Goal: Information Seeking & Learning: Understand process/instructions

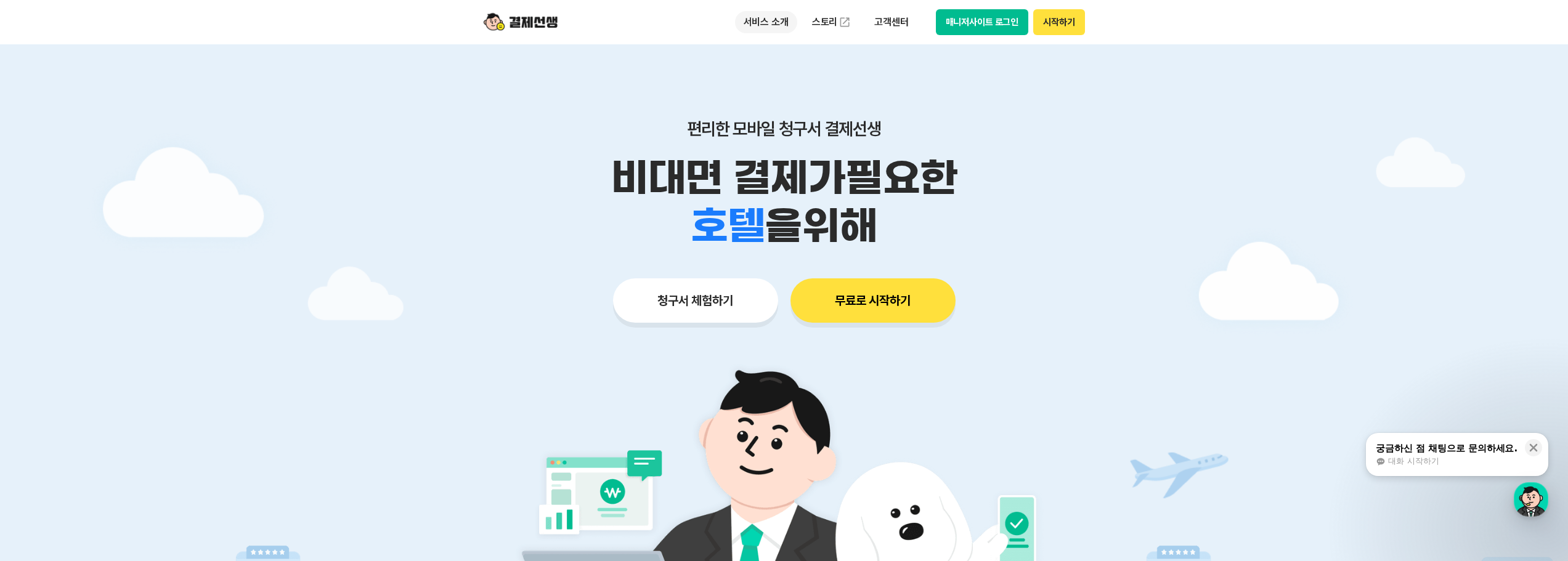
click at [772, 27] on p "서비스 소개" at bounding box center [766, 21] width 62 height 22
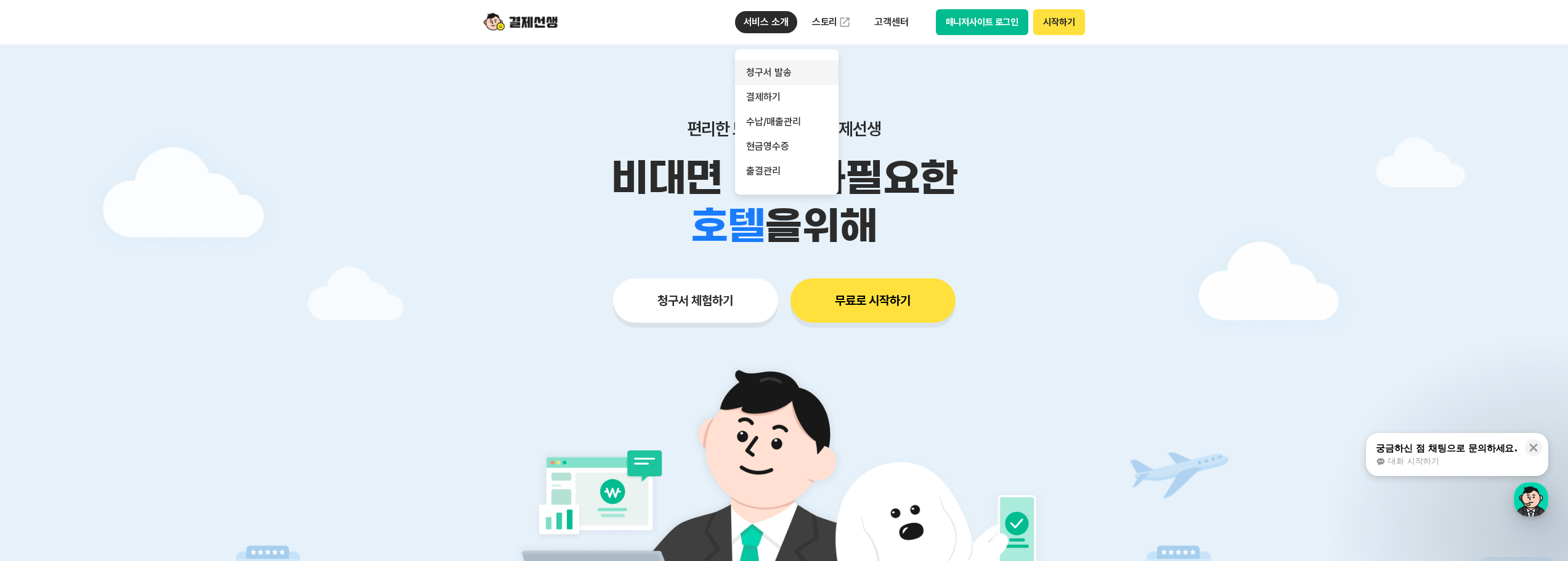
click at [813, 66] on link "청구서 발송" at bounding box center [787, 72] width 103 height 24
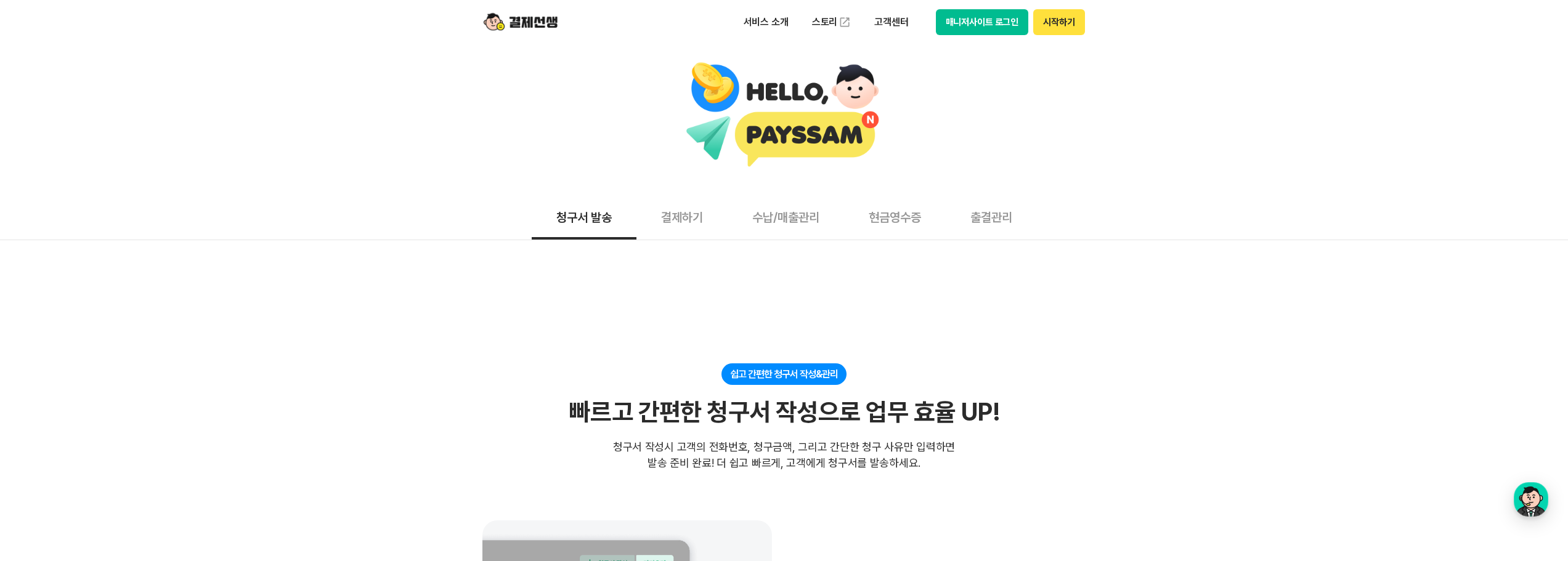
click at [668, 208] on button "결제하기" at bounding box center [683, 216] width 92 height 46
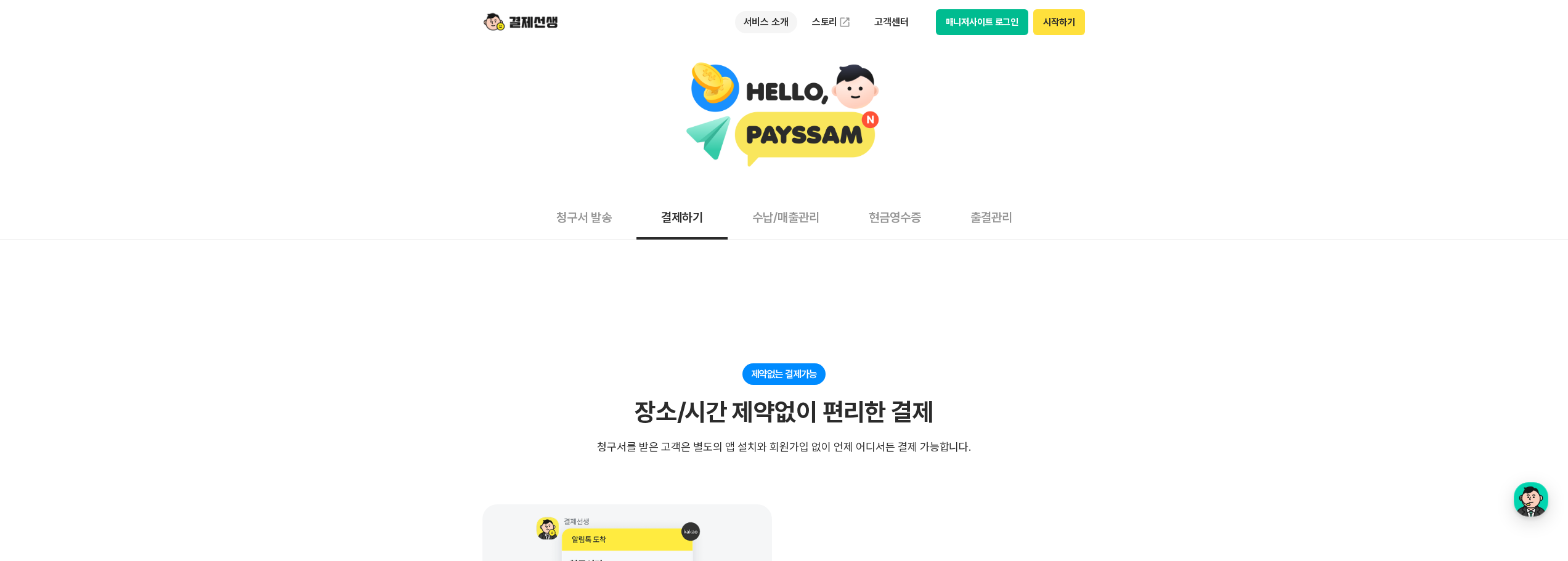
click at [779, 18] on p "서비스 소개" at bounding box center [766, 21] width 62 height 22
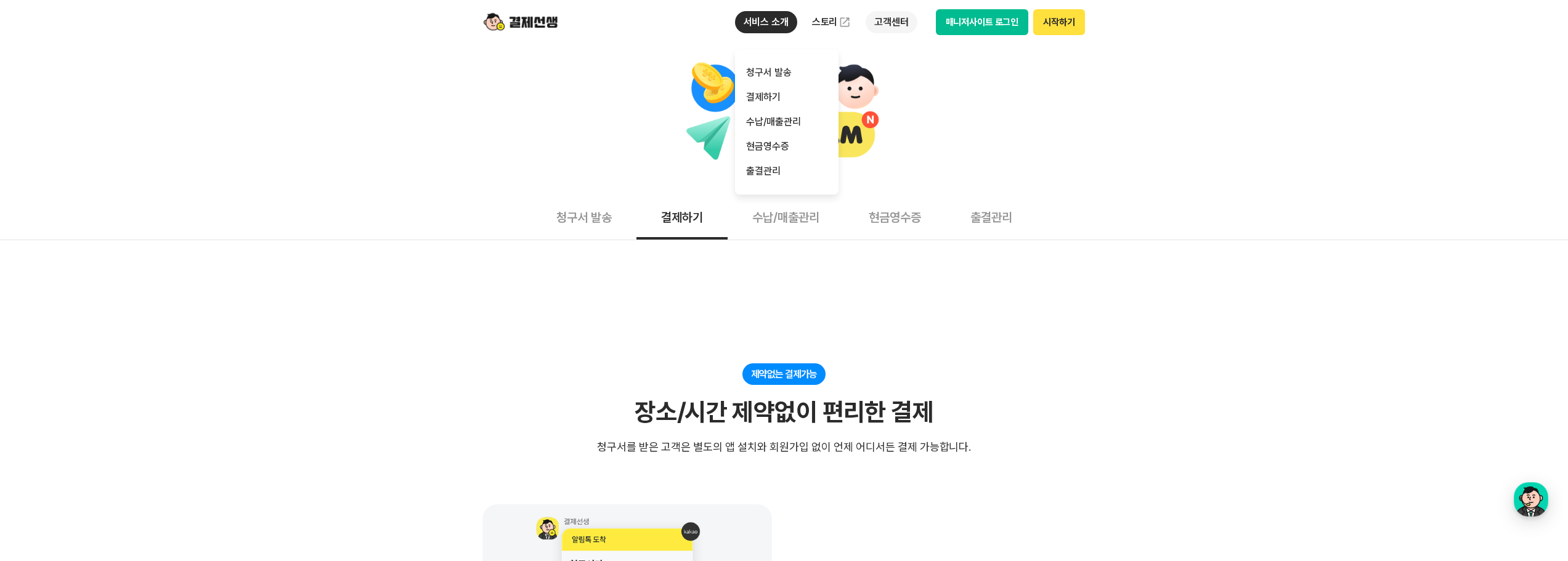
click at [824, 24] on p "고객센터" at bounding box center [891, 21] width 52 height 22
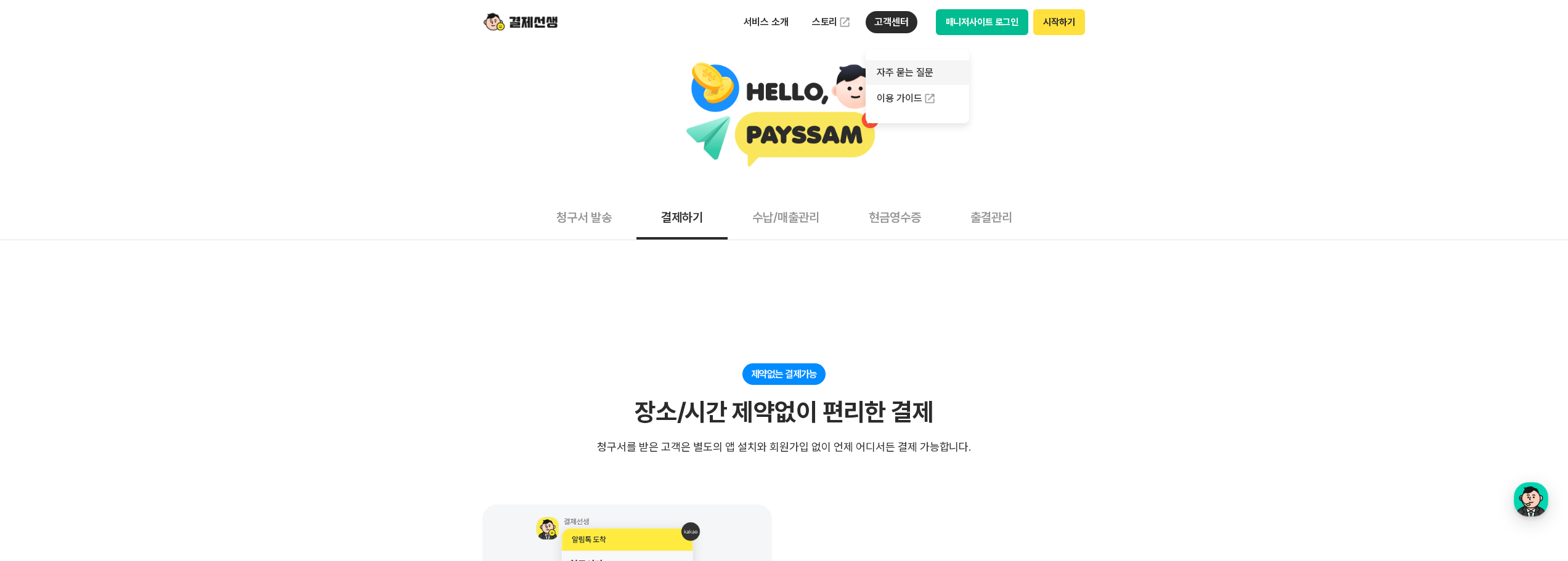
click at [824, 77] on link "자주 묻는 질문" at bounding box center [917, 72] width 103 height 24
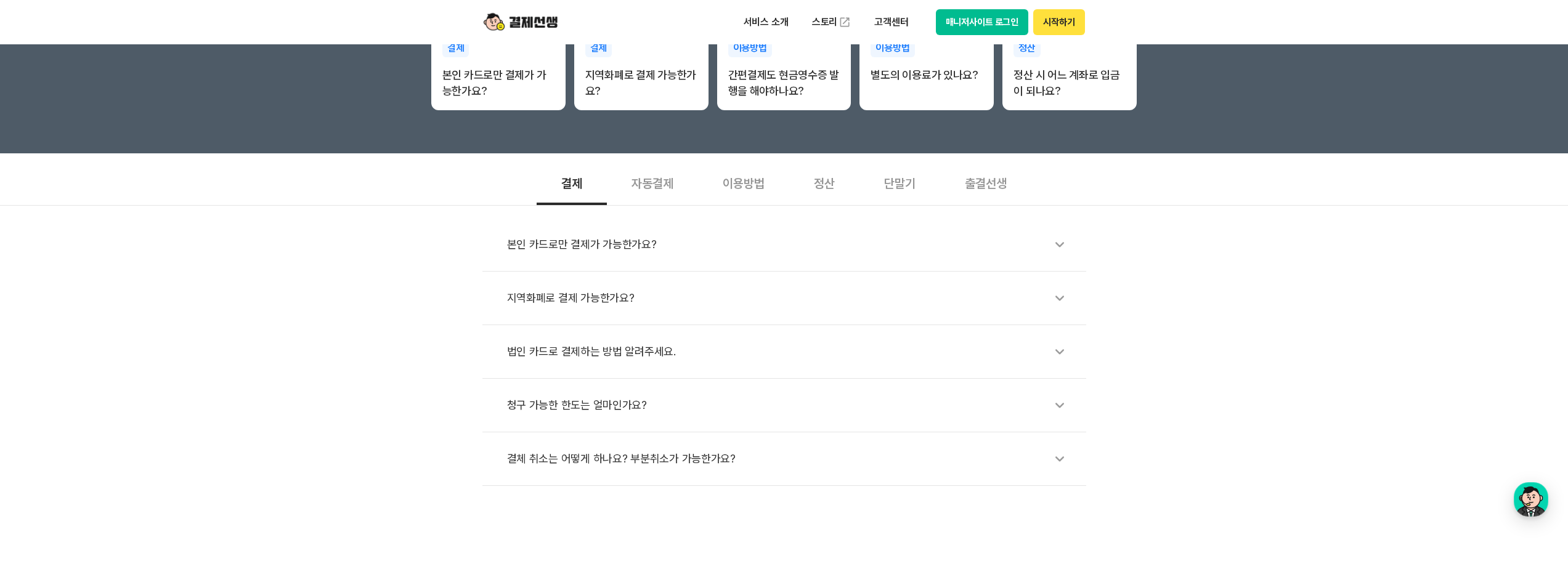
scroll to position [308, 0]
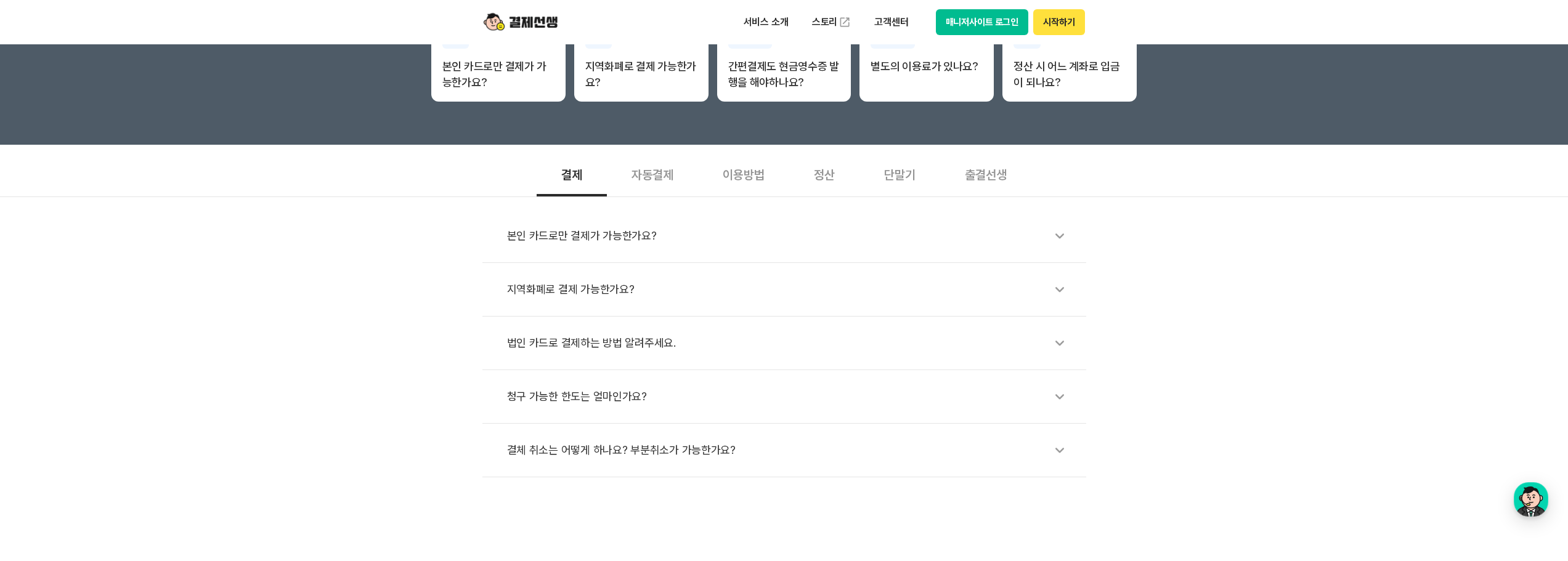
click at [673, 180] on div "자동결제" at bounding box center [653, 173] width 92 height 46
click at [737, 176] on div "이용방법" at bounding box center [744, 173] width 92 height 46
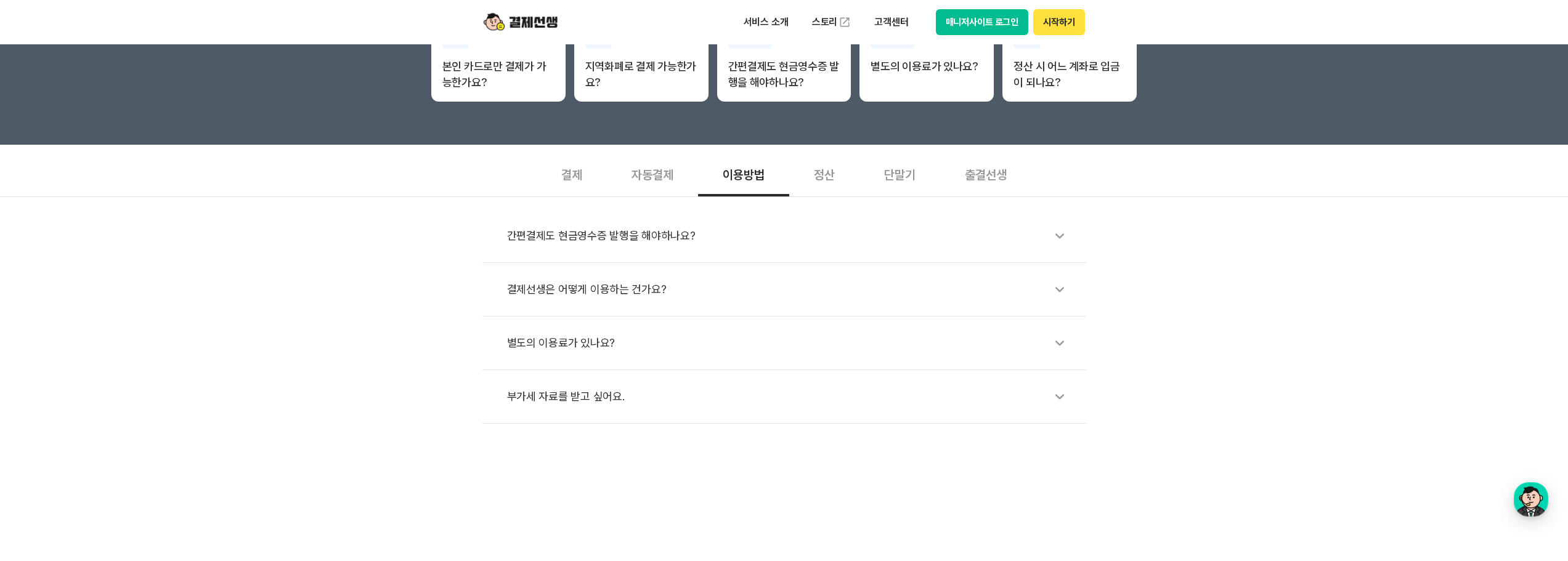
click at [615, 299] on div "결제선생은 어떻게 이용하는 건가요?" at bounding box center [791, 289] width 567 height 28
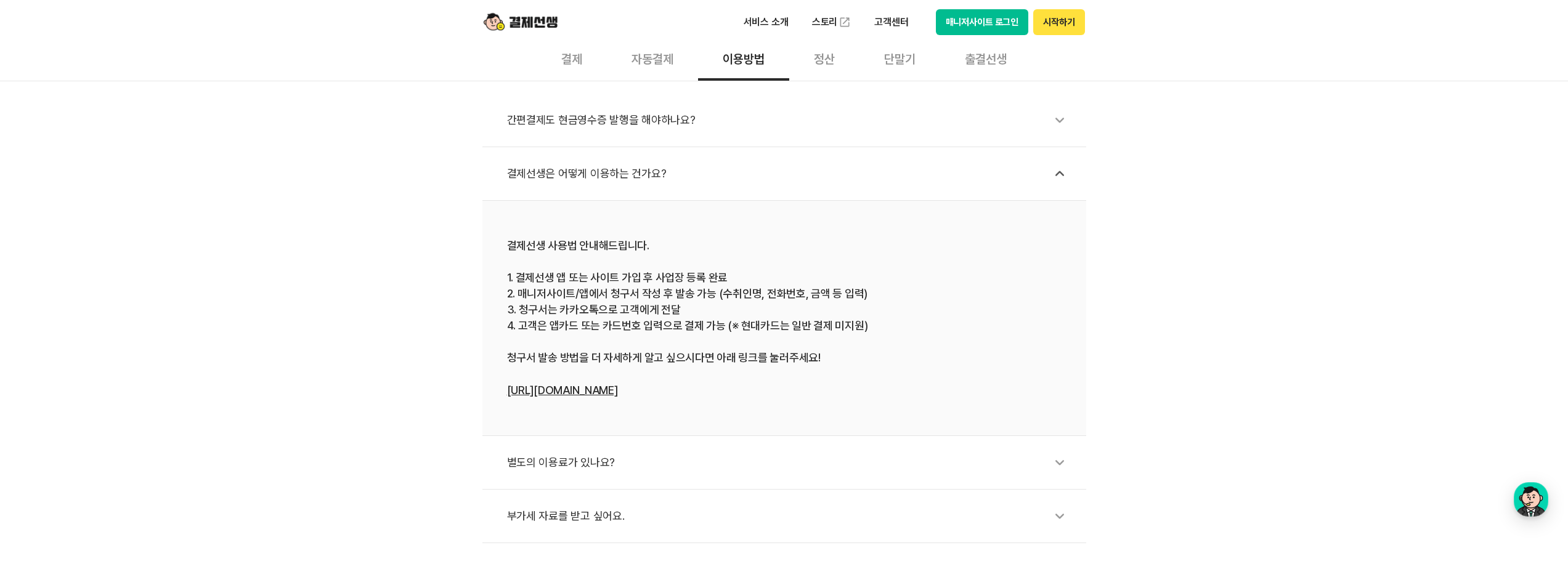
scroll to position [431, 0]
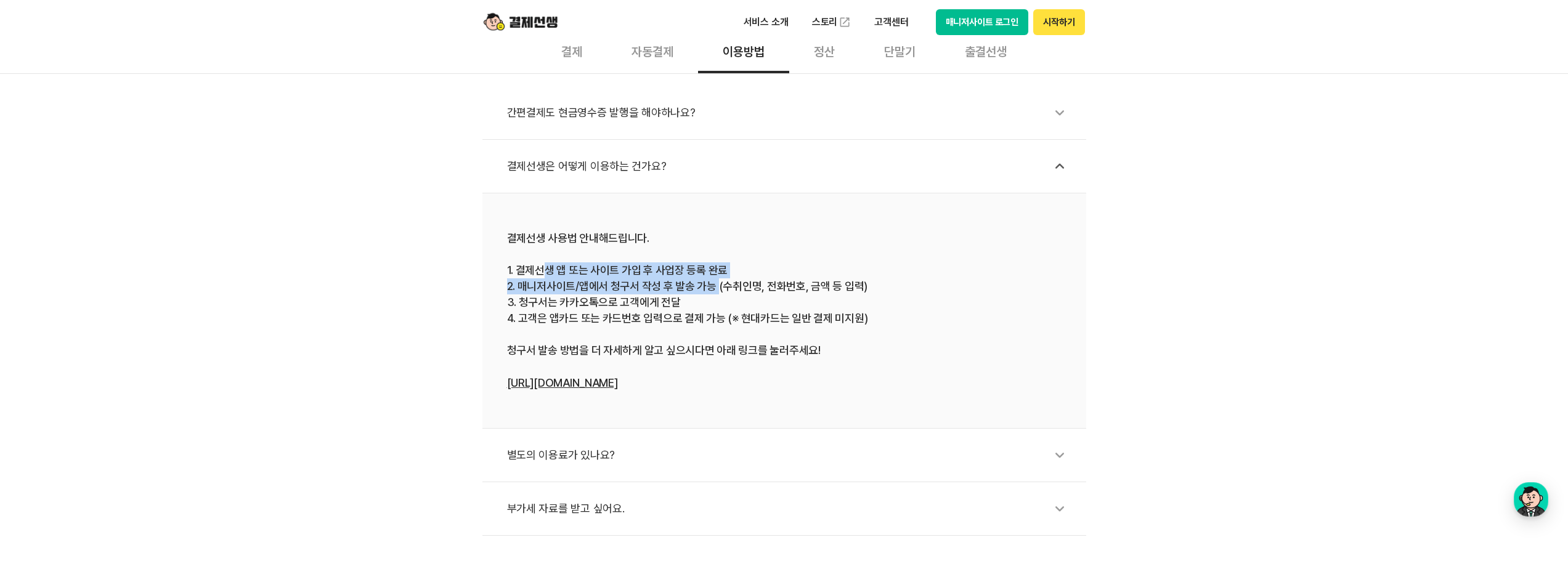
drag, startPoint x: 544, startPoint y: 275, endPoint x: 717, endPoint y: 286, distance: 173.3
click at [717, 286] on div "결제선생 사용법 안내해드립니다. 1. 결제선생 앱 또는 사이트 가입 후 사업장 등록 완료 2. 매니저사이트/앱에서 청구서 작성 후 발송 가능 …" at bounding box center [784, 311] width 554 height 161
click at [618, 306] on div "결제선생 사용법 안내해드립니다. 1. 결제선생 앱 또는 사이트 가입 후 사업장 등록 완료 2. 매니저사이트/앱에서 청구서 작성 후 발송 가능 …" at bounding box center [784, 311] width 554 height 161
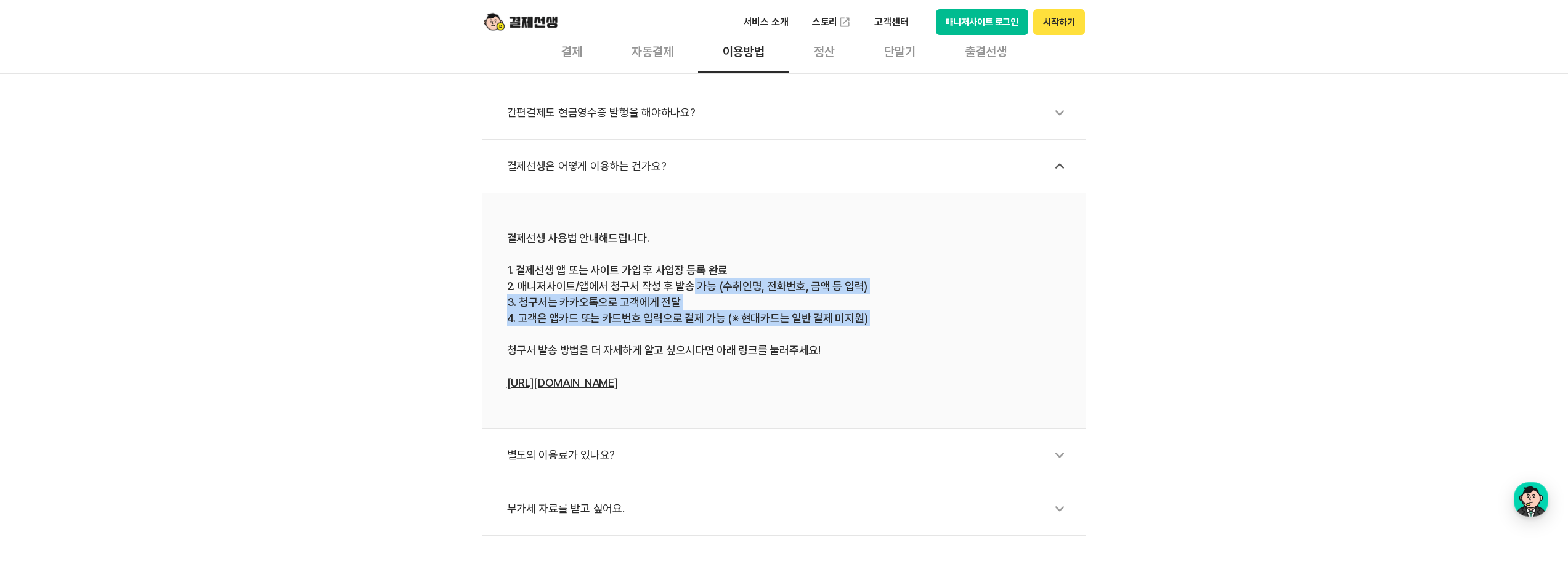
drag, startPoint x: 730, startPoint y: 283, endPoint x: 846, endPoint y: 327, distance: 124.1
click at [824, 327] on div "결제선생 사용법 안내해드립니다. 1. 결제선생 앱 또는 사이트 가입 후 사업장 등록 완료 2. 매니저사이트/앱에서 청구서 작성 후 발송 가능 …" at bounding box center [784, 311] width 554 height 161
click at [824, 328] on div "결제선생 사용법 안내해드립니다. 1. 결제선생 앱 또는 사이트 가입 후 사업장 등록 완료 2. 매니저사이트/앱에서 청구서 작성 후 발송 가능 …" at bounding box center [784, 311] width 554 height 161
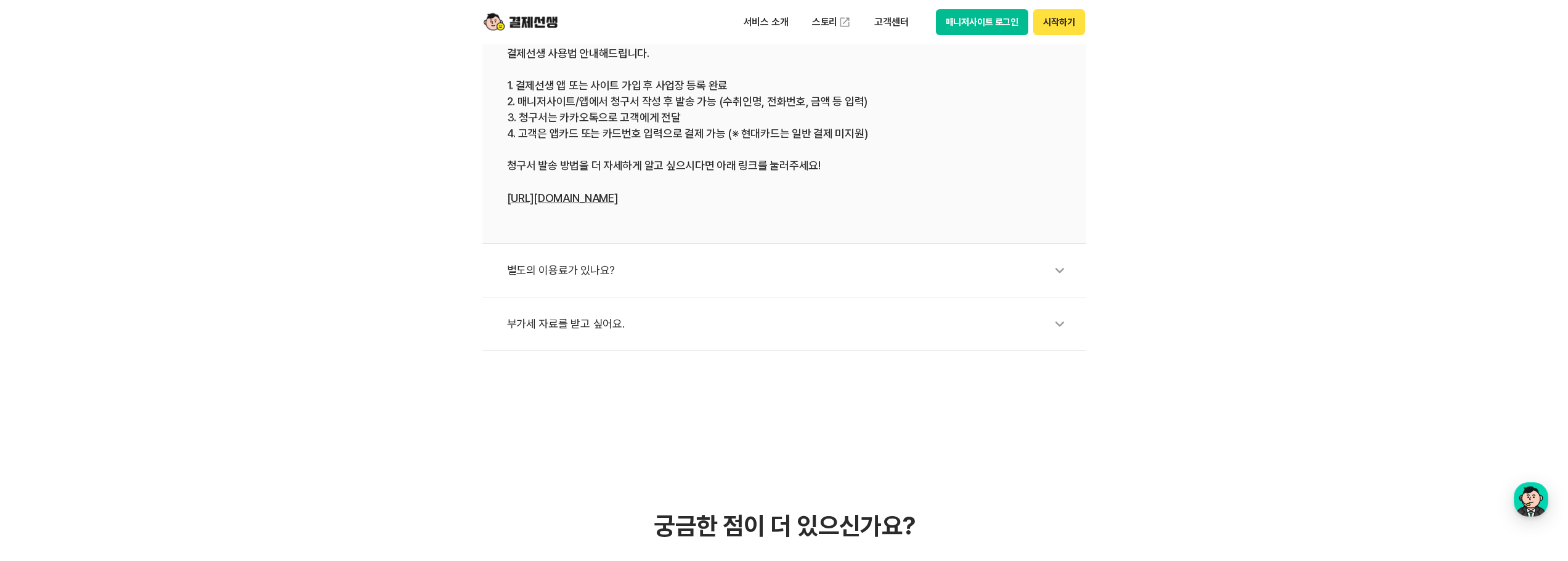
click at [616, 264] on div "별도의 이용료가 있나요?" at bounding box center [791, 270] width 567 height 28
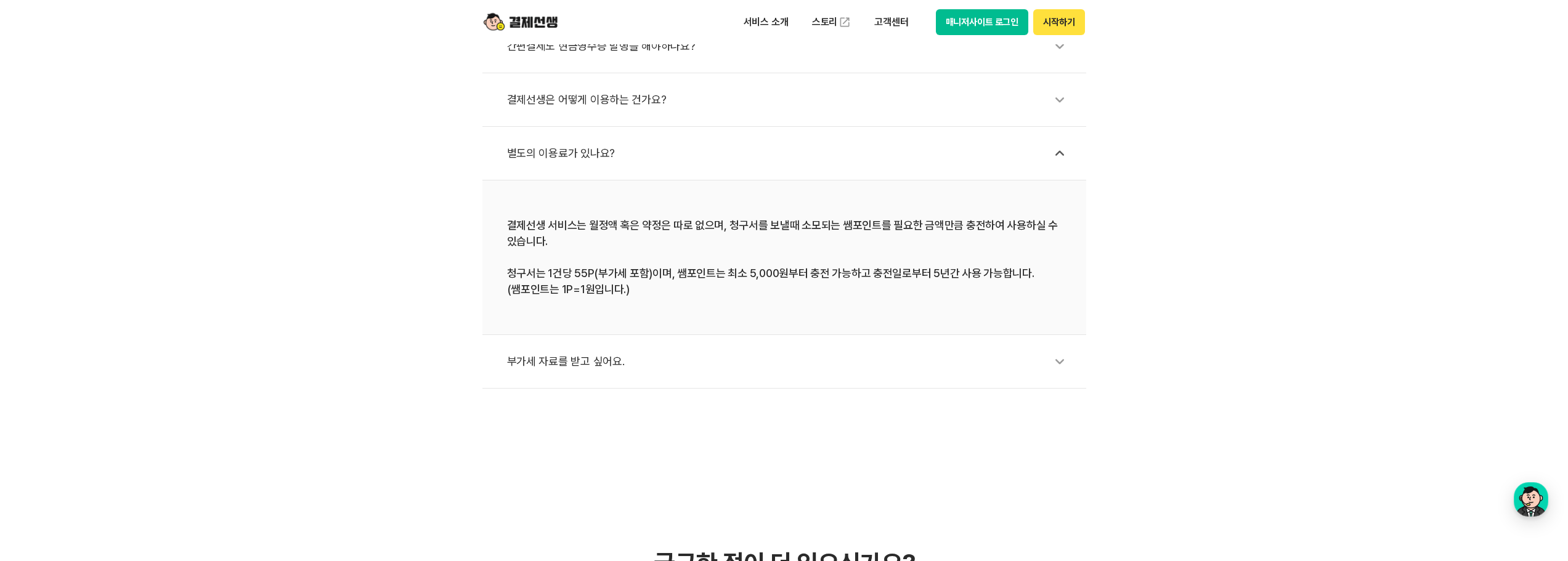
scroll to position [493, 0]
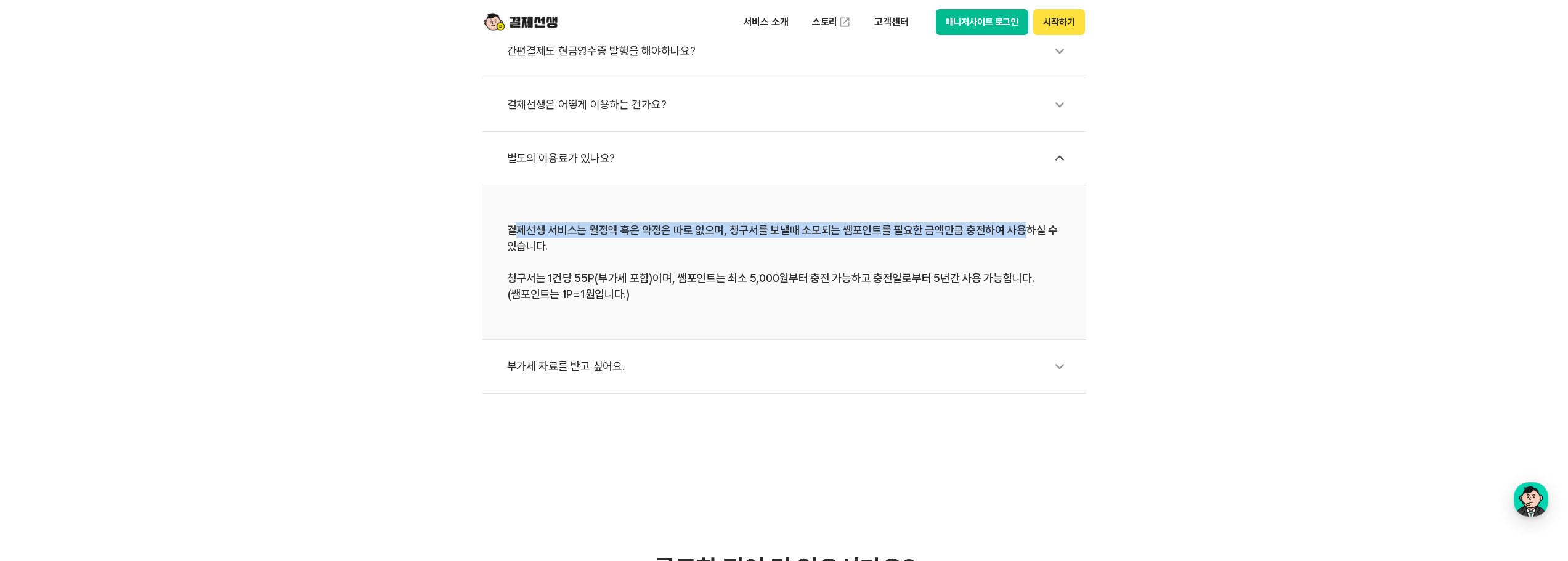
drag, startPoint x: 520, startPoint y: 226, endPoint x: 1002, endPoint y: 236, distance: 482.1
click at [824, 236] on div "결제선생 서비스는 월정액 혹은 약정은 따로 없으며, 청구서를 보낼때 소모되는 쌤포인트를 필요한 금액만큼 충전하여 사용하실 수 있습니다. 청구서…" at bounding box center [784, 262] width 554 height 80
click at [824, 233] on div "결제선생 서비스는 월정액 혹은 약정은 따로 없으며, 청구서를 보낼때 소모되는 쌤포인트를 필요한 금액만큼 충전하여 사용하실 수 있습니다. 청구서…" at bounding box center [784, 262] width 554 height 80
click at [807, 227] on div "결제선생 서비스는 월정액 혹은 약정은 따로 없으며, 청구서를 보낼때 소모되는 쌤포인트를 필요한 금액만큼 충전하여 사용하실 수 있습니다. 청구서…" at bounding box center [784, 262] width 554 height 80
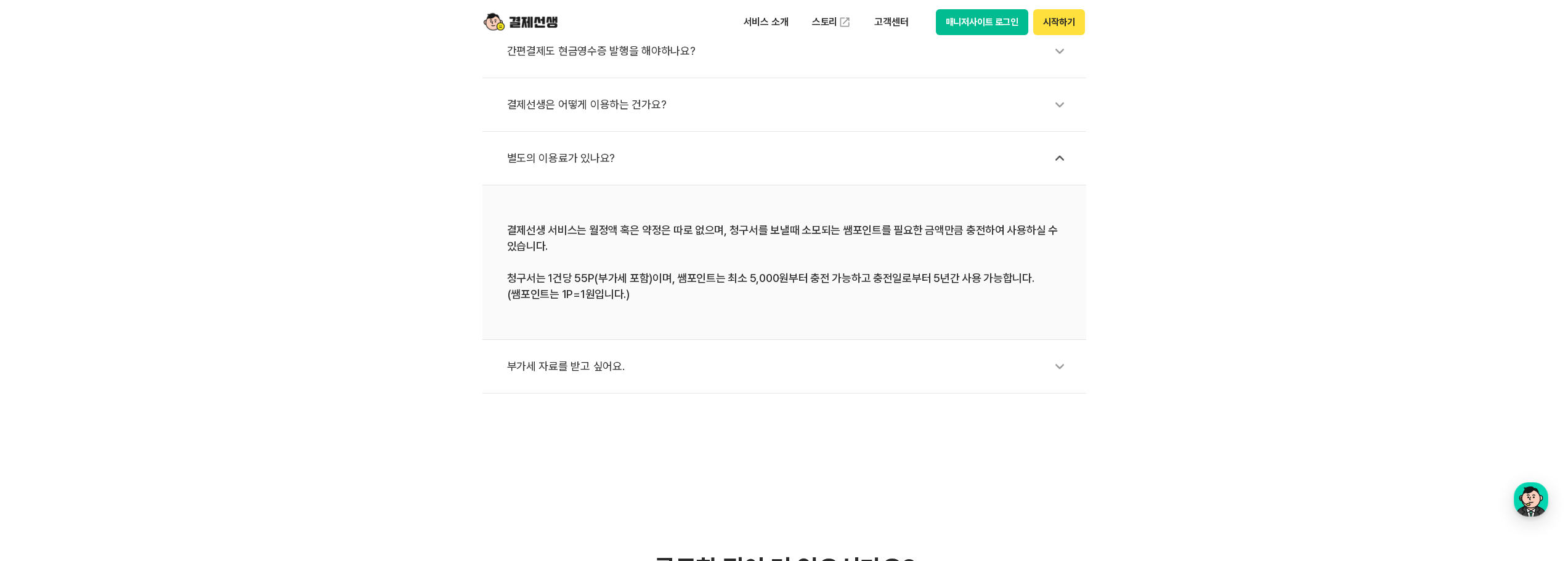
click at [824, 250] on div "결제선생 서비스는 월정액 혹은 약정은 따로 없으며, 청구서를 보낼때 소모되는 쌤포인트를 필요한 금액만큼 충전하여 사용하실 수 있습니다. 청구서…" at bounding box center [784, 262] width 554 height 80
drag, startPoint x: 872, startPoint y: 233, endPoint x: 831, endPoint y: 267, distance: 53.3
click at [824, 267] on div "결제선생 서비스는 월정액 혹은 약정은 따로 없으며, 청구서를 보낼때 소모되는 쌤포인트를 필요한 금액만큼 충전하여 사용하실 수 있습니다. 청구서…" at bounding box center [784, 262] width 554 height 80
click at [791, 265] on div "결제선생 서비스는 월정액 혹은 약정은 따로 없으며, 청구서를 보낼때 소모되는 쌤포인트를 필요한 금액만큼 충전하여 사용하실 수 있습니다. 청구서…" at bounding box center [784, 262] width 554 height 80
drag, startPoint x: 558, startPoint y: 281, endPoint x: 898, endPoint y: 285, distance: 340.0
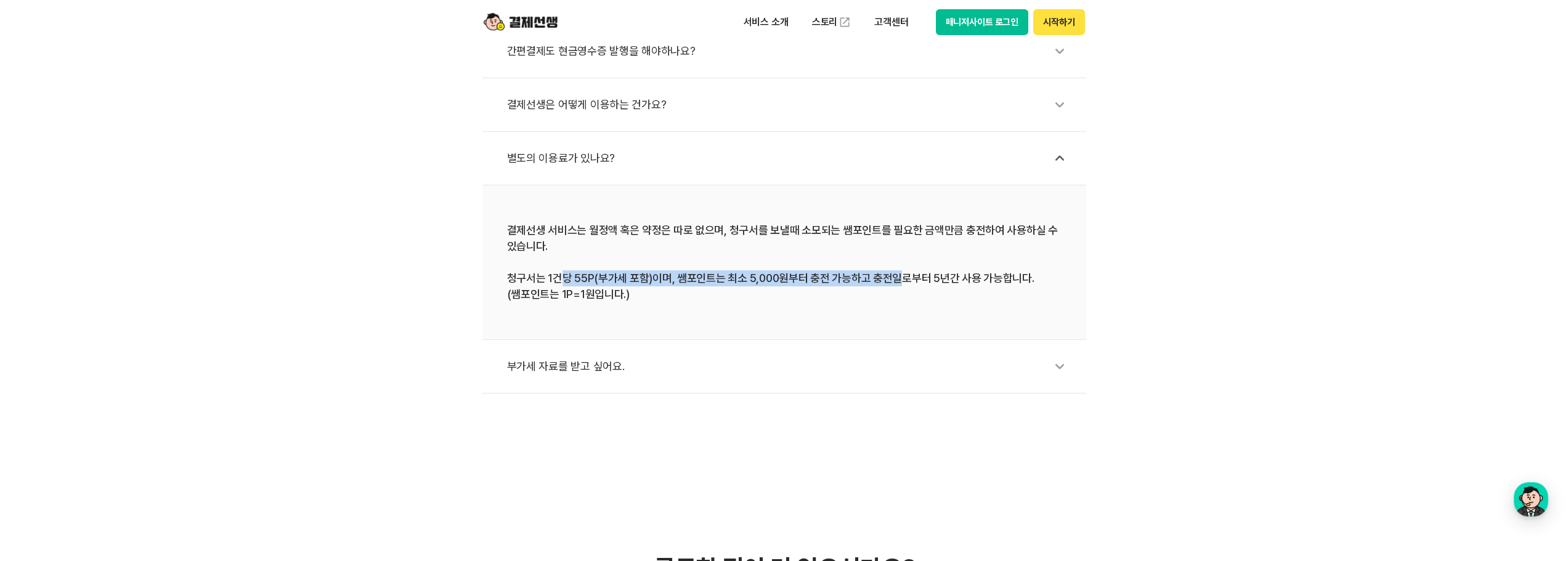
click at [824, 285] on div "결제선생 서비스는 월정액 혹은 약정은 따로 없으며, 청구서를 보낼때 소모되는 쌤포인트를 필요한 금액만큼 충전하여 사용하실 수 있습니다. 청구서…" at bounding box center [784, 262] width 554 height 80
click at [752, 364] on div "부가세 자료를 받고 싶어요." at bounding box center [791, 366] width 567 height 28
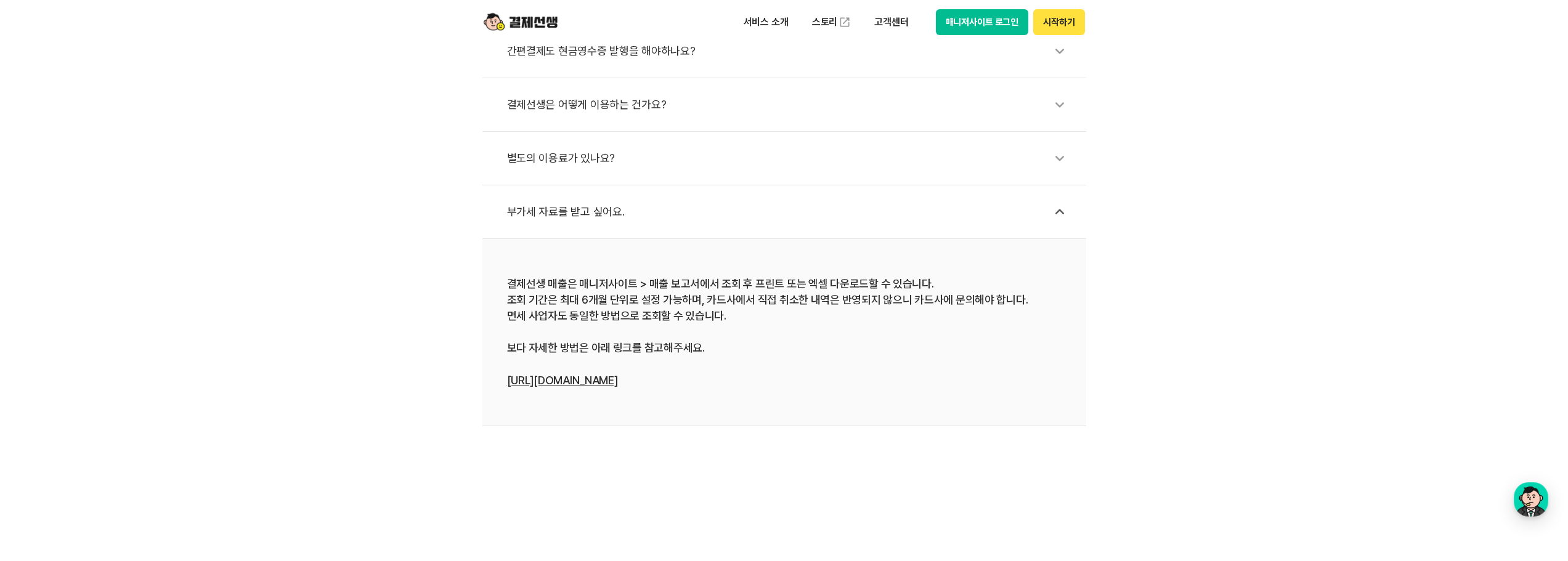
click at [824, 197] on li "부가세 자료를 받고 싶어요." at bounding box center [784, 211] width 604 height 54
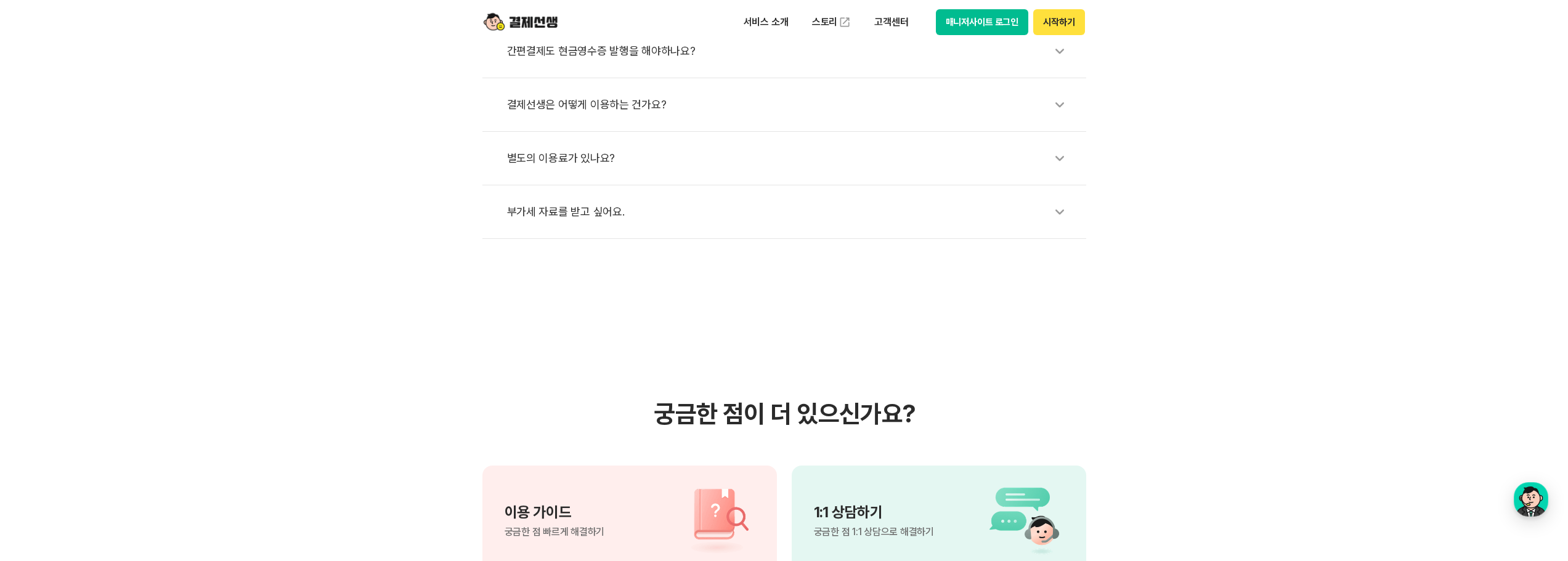
click at [814, 214] on div "부가세 자료를 받고 싶어요." at bounding box center [791, 211] width 567 height 28
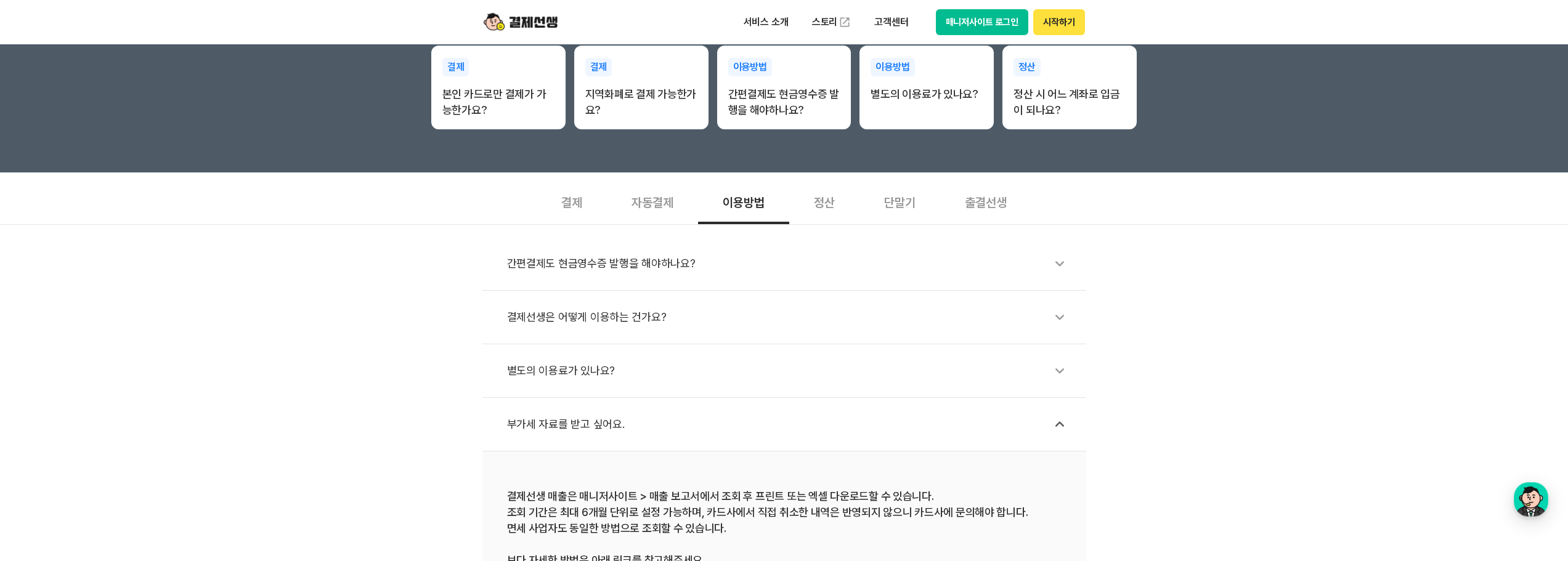
scroll to position [370, 0]
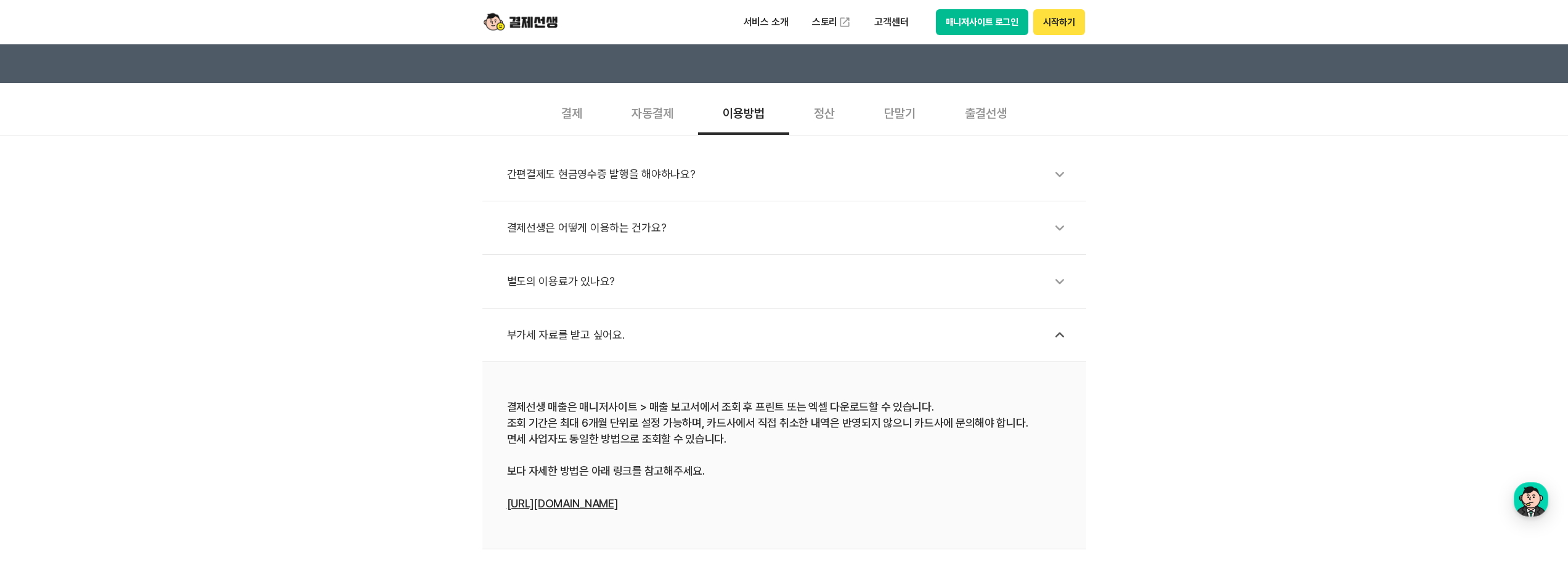
click at [824, 112] on div "정산" at bounding box center [824, 112] width 70 height 46
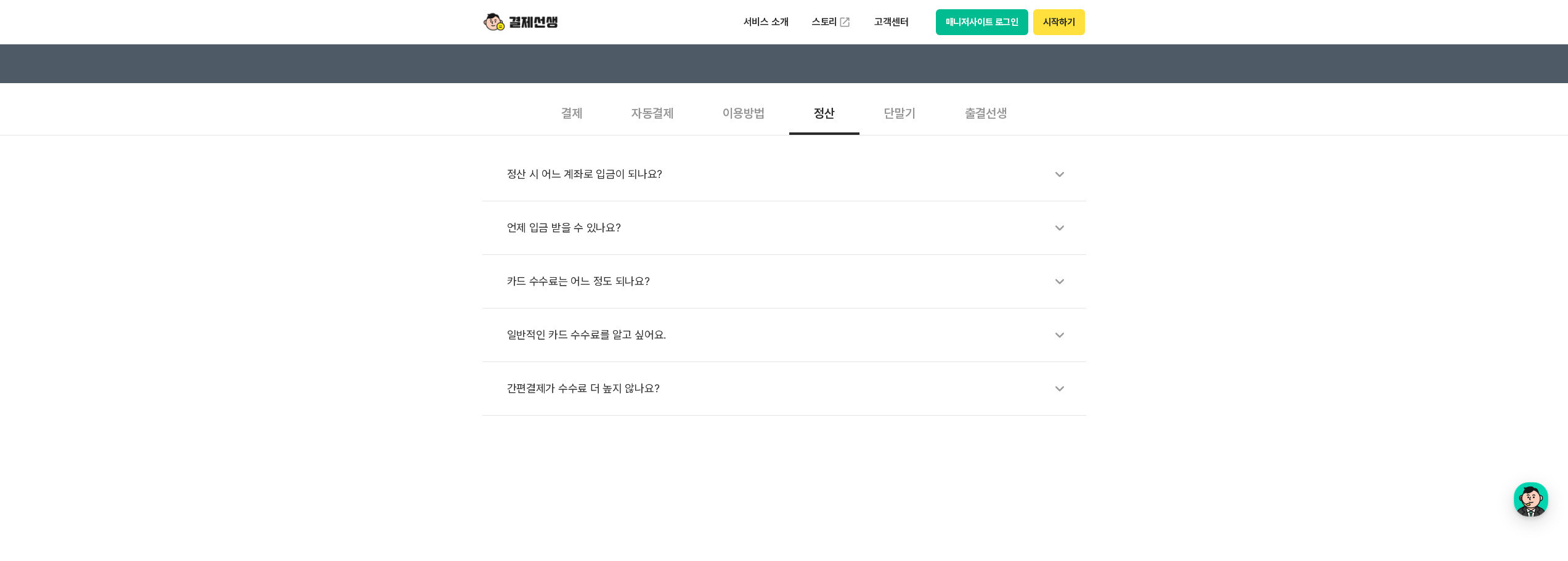
click at [619, 273] on div "카드 수수료는 어느 정도 되나요?" at bounding box center [791, 281] width 567 height 28
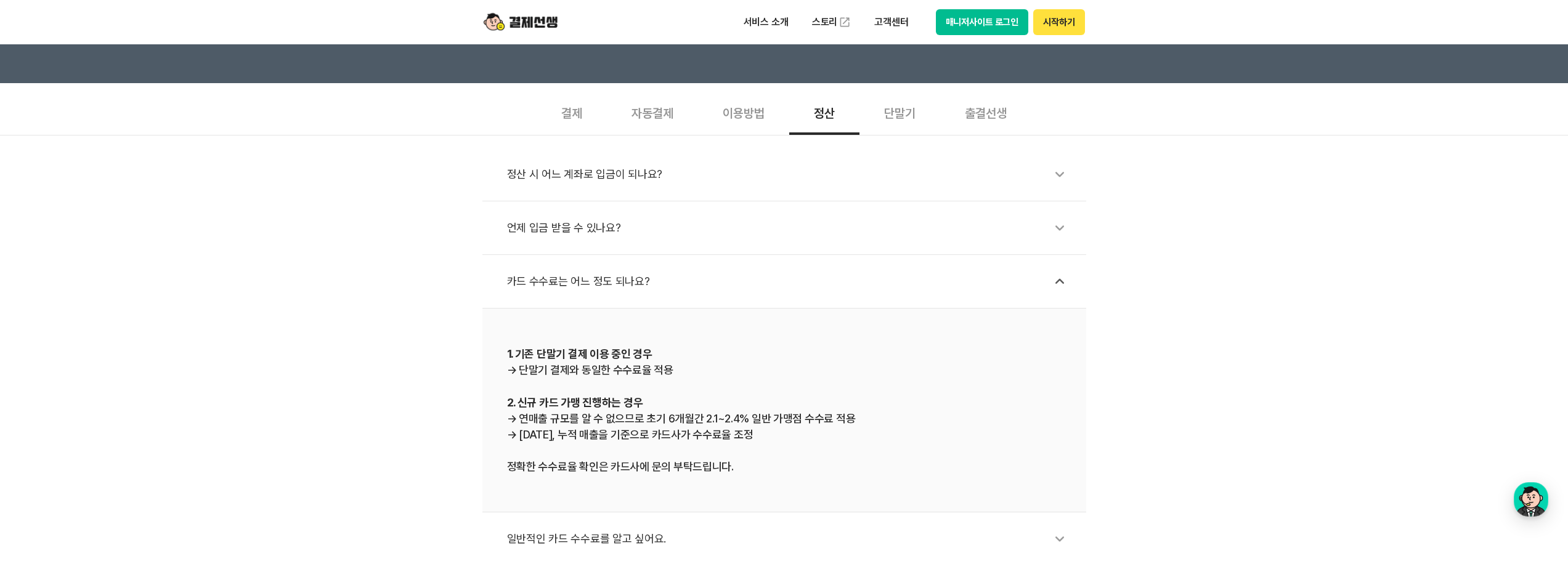
click at [661, 215] on li "언제 입금 받을 수 있나요?" at bounding box center [784, 228] width 604 height 54
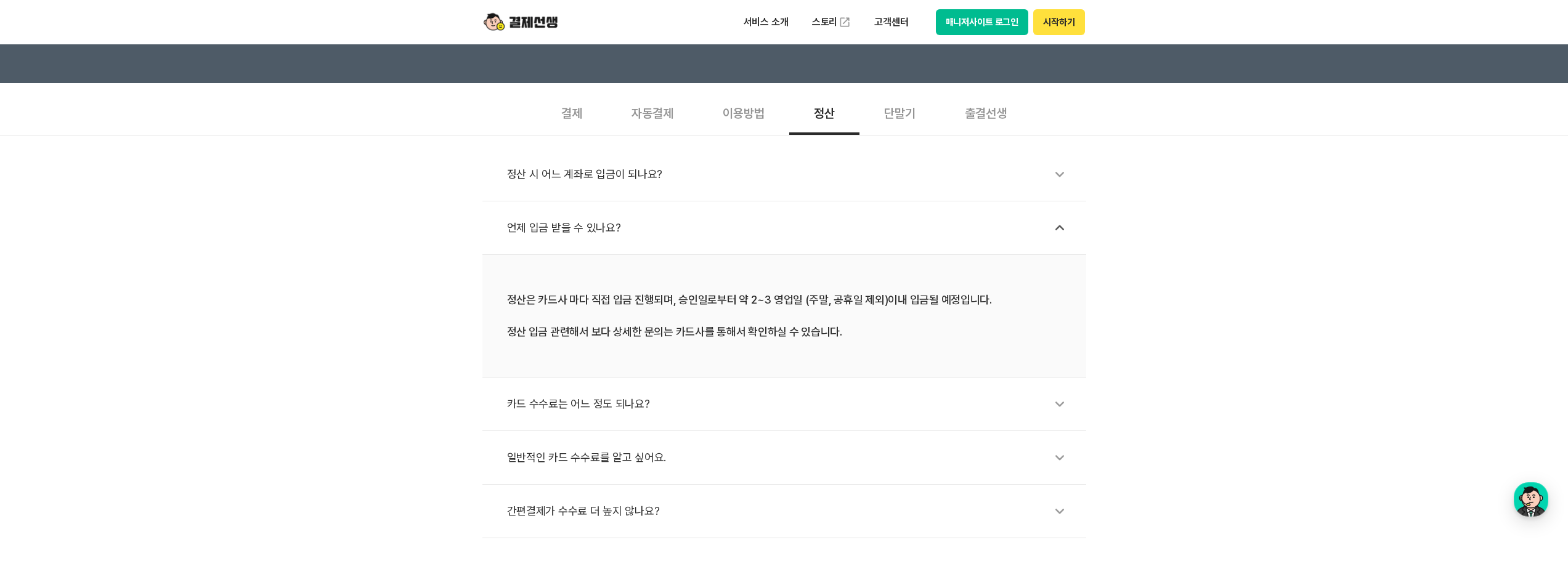
click at [679, 179] on div "정산 시 어느 계좌로 입금이 되나요?" at bounding box center [791, 173] width 567 height 28
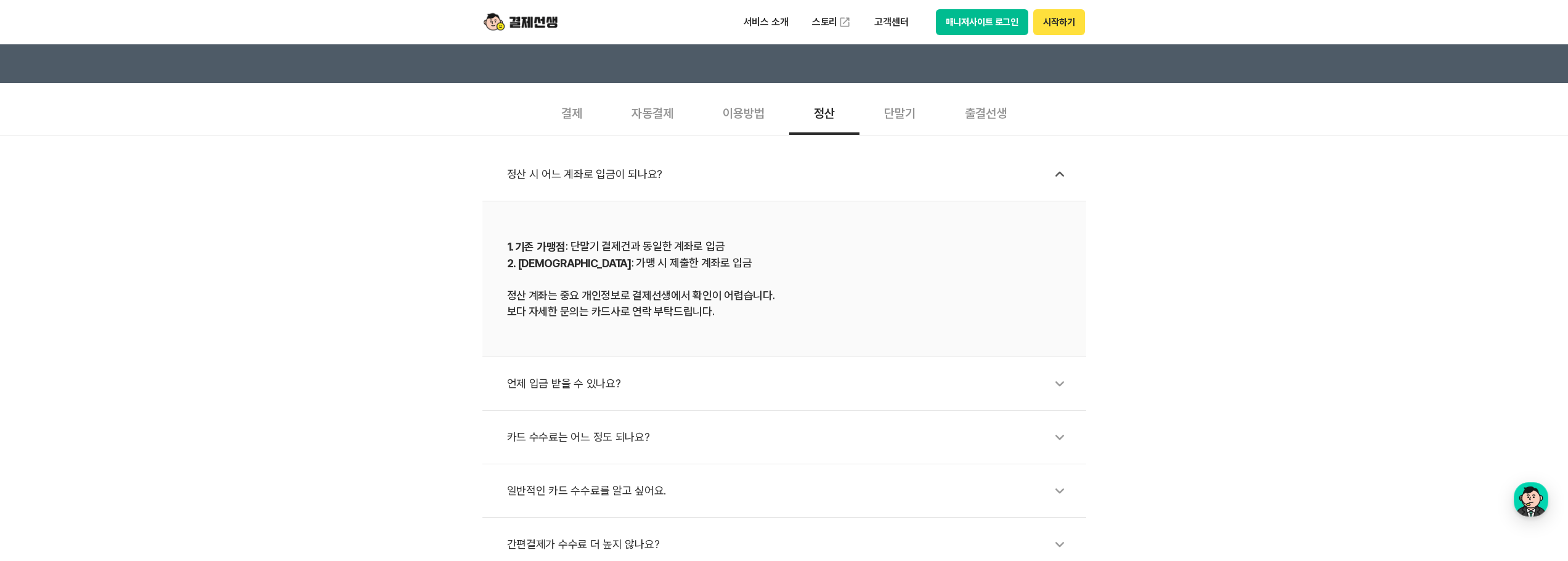
click at [685, 366] on li "언제 입금 받을 수 있나요?" at bounding box center [784, 384] width 604 height 54
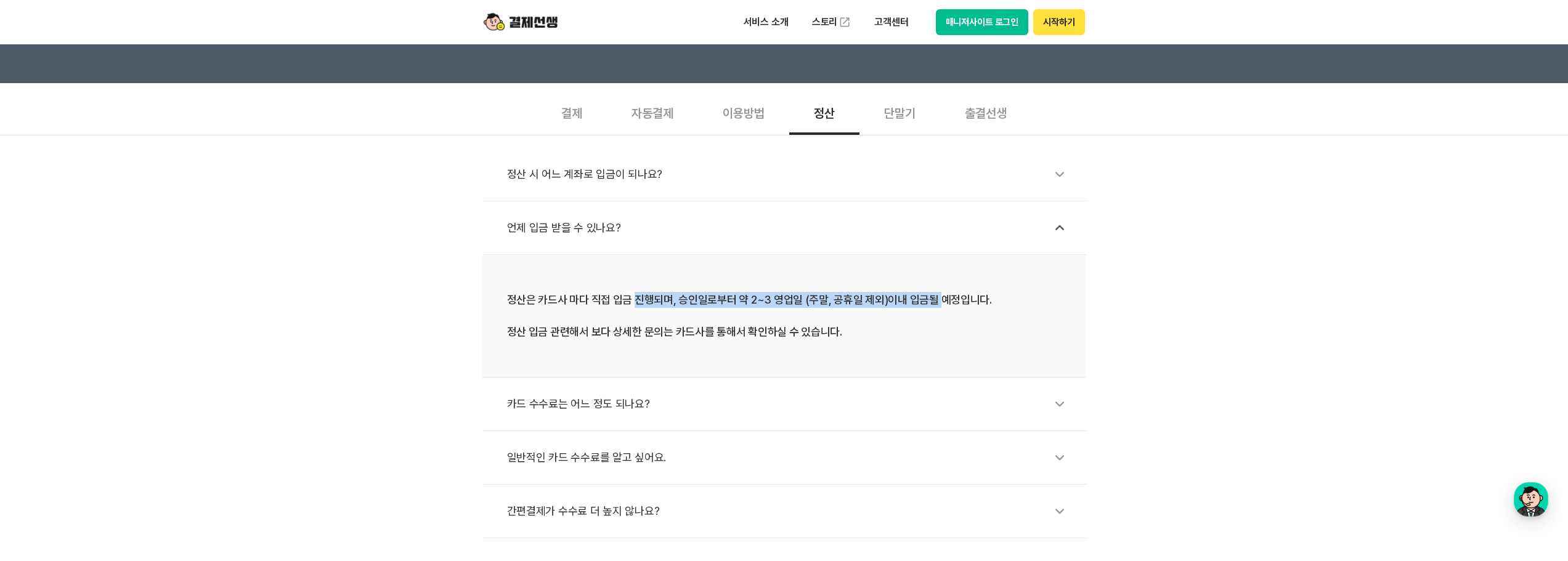
drag, startPoint x: 634, startPoint y: 284, endPoint x: 946, endPoint y: 298, distance: 312.3
click at [824, 298] on li "정산은 카드사 마다 직접 입금 진행되며, 승인일로부터 약 2~3 영업일 (주말, 공휴일 제외)이내 입금될 예정입니다. 정산 입금 관련해서 보다…" at bounding box center [784, 317] width 604 height 123
click at [824, 306] on div "정산은 카드사 마다 직접 입금 진행되며, 승인일로부터 약 2~3 영업일 (주말, 공휴일 제외)이내 입금될 예정입니다. 정산 입금 관련해서 보다…" at bounding box center [784, 316] width 554 height 48
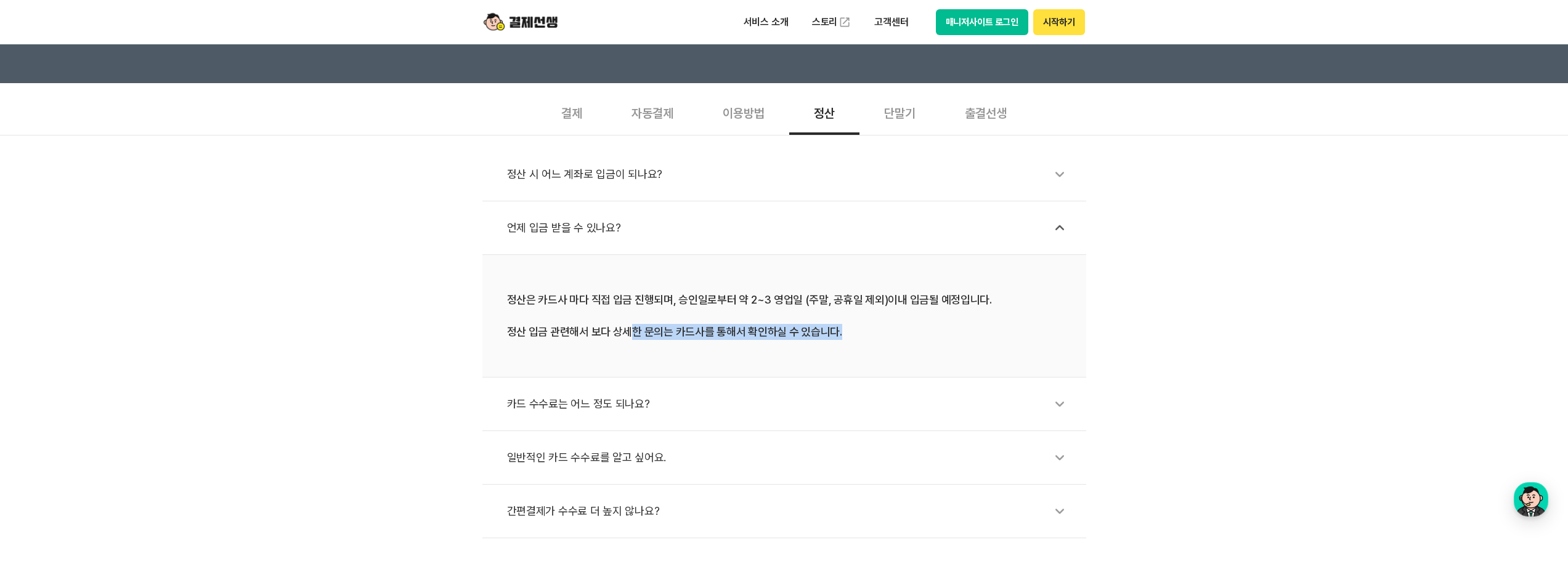
drag, startPoint x: 764, startPoint y: 343, endPoint x: 893, endPoint y: 346, distance: 129.0
click at [824, 345] on li "정산은 카드사 마다 직접 입금 진행되며, 승인일로부터 약 2~3 영업일 (주말, 공휴일 제외)이내 입금될 예정입니다. 정산 입금 관련해서 보다…" at bounding box center [784, 317] width 604 height 123
click at [824, 347] on li "정산은 카드사 마다 직접 입금 진행되며, 승인일로부터 약 2~3 영업일 (주말, 공휴일 제외)이내 입금될 예정입니다. 정산 입금 관련해서 보다…" at bounding box center [784, 317] width 604 height 123
click at [616, 467] on div "일반적인 카드 수수료를 알고 싶어요." at bounding box center [791, 458] width 567 height 28
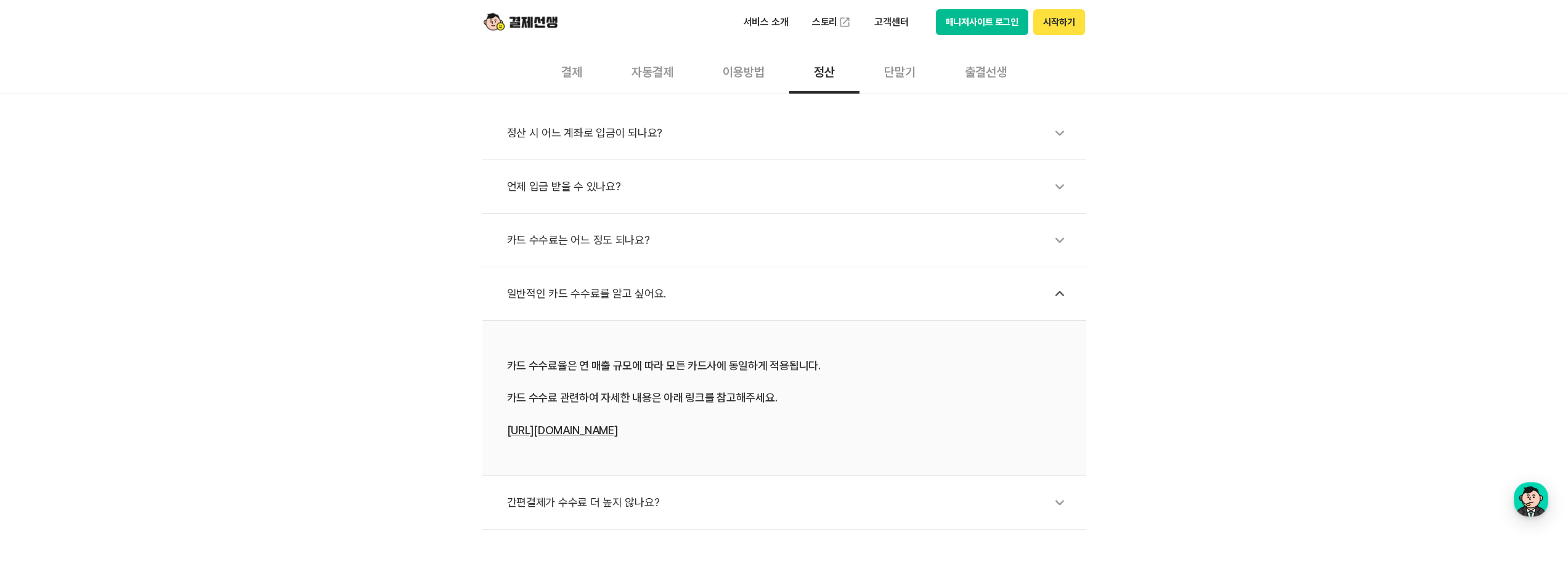
scroll to position [617, 0]
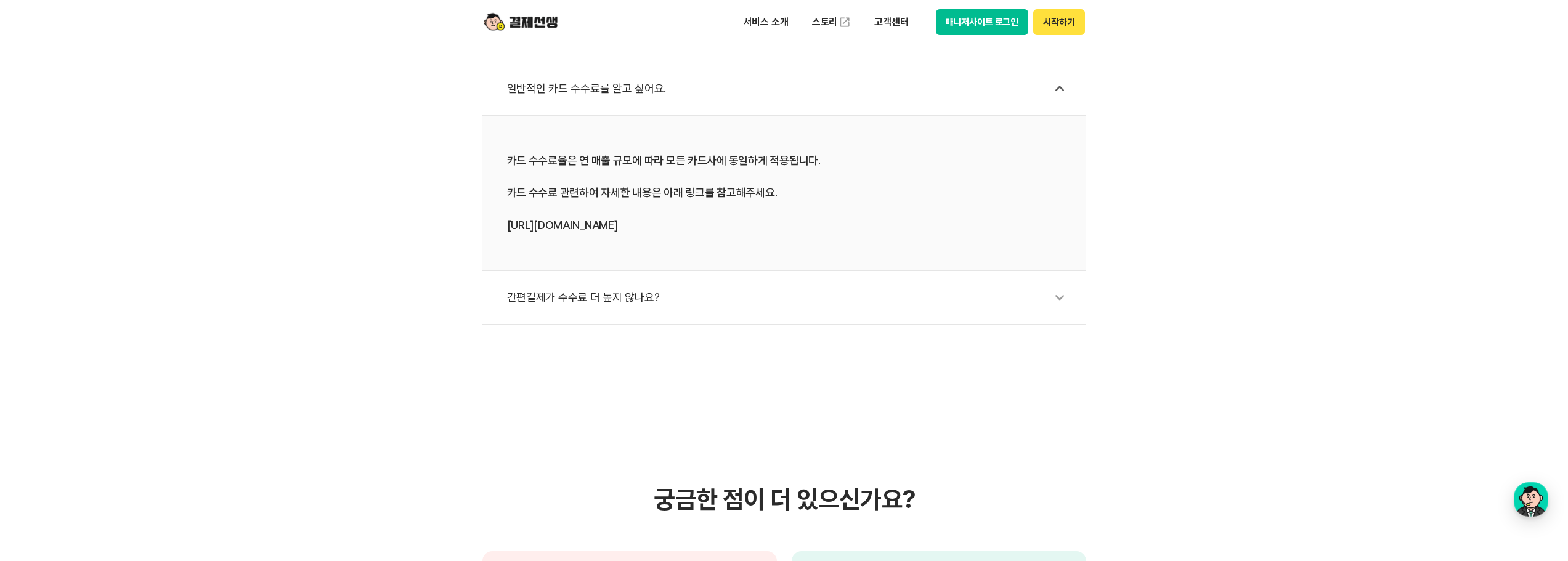
click at [599, 295] on div "간편결제가 수수료 더 높지 않나요?" at bounding box center [791, 297] width 567 height 28
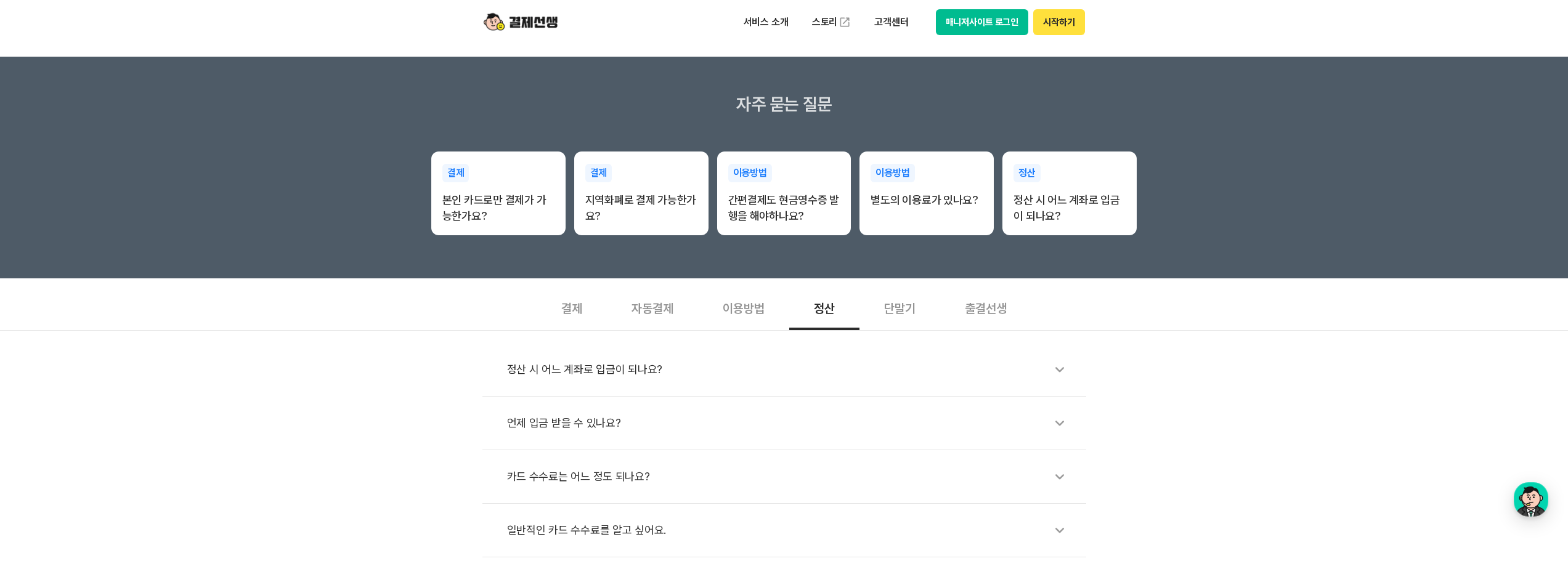
scroll to position [124, 0]
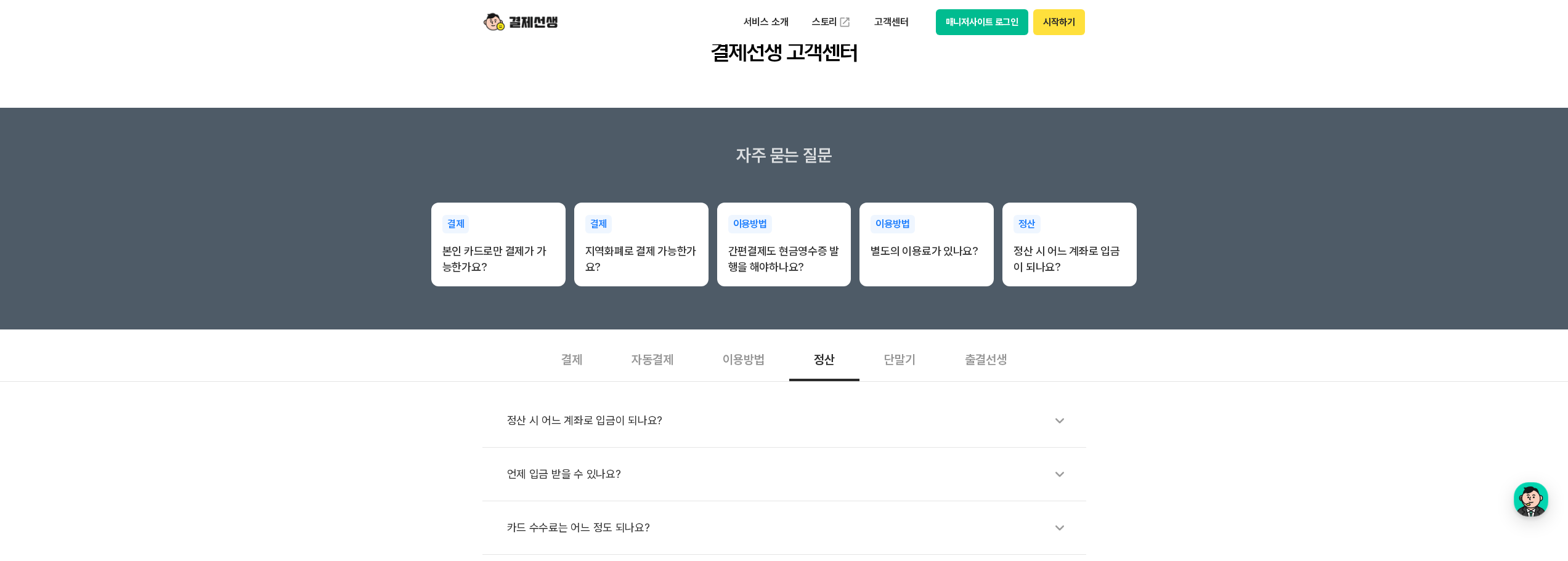
click at [824, 362] on div "단말기" at bounding box center [900, 358] width 81 height 46
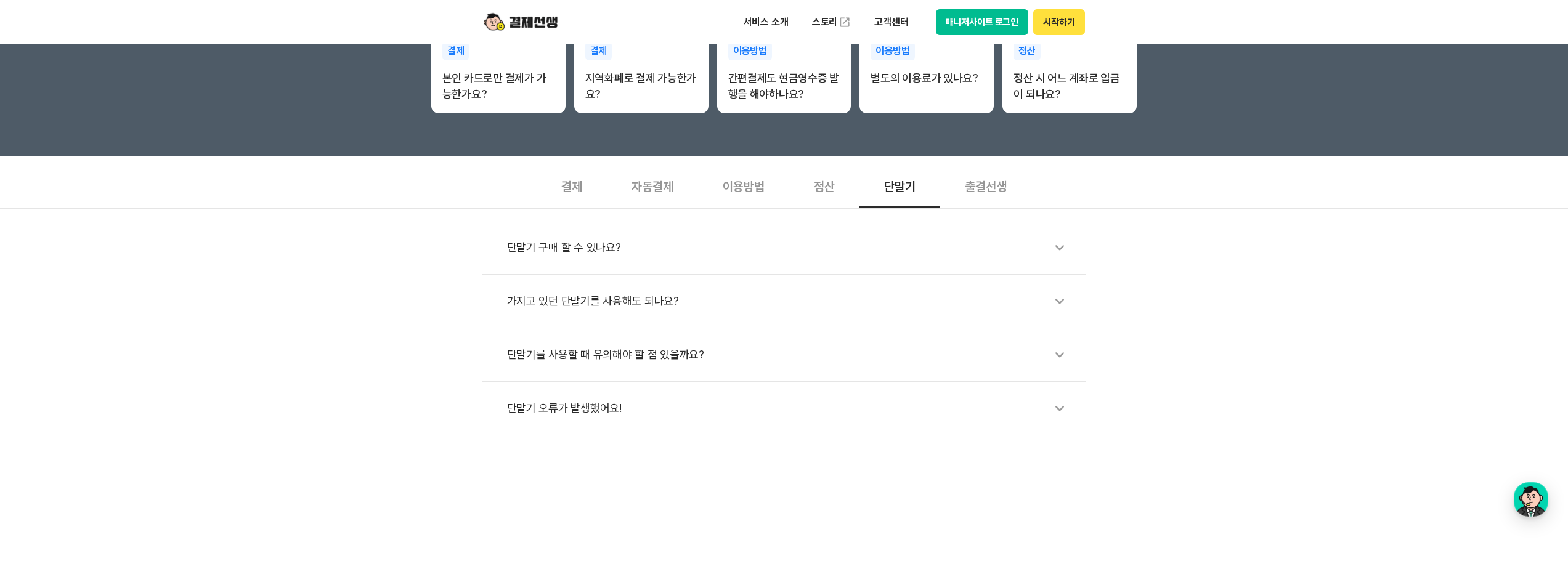
scroll to position [308, 0]
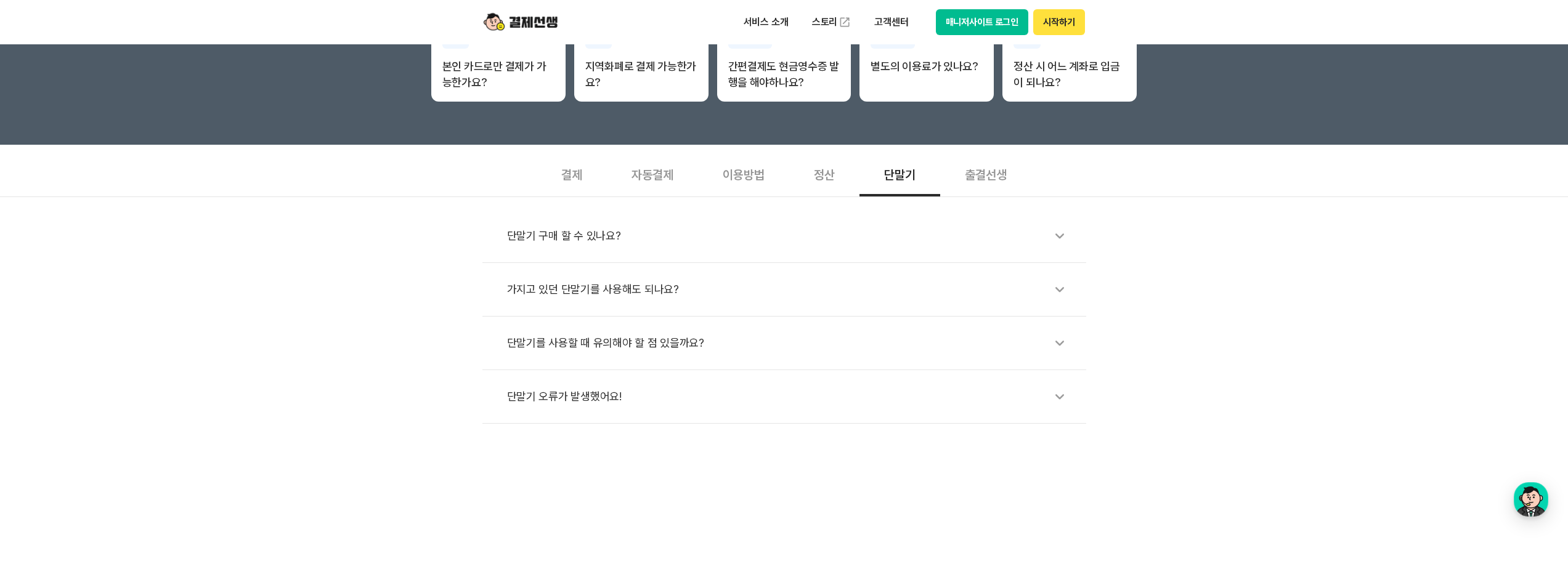
click at [824, 175] on div "출결선생" at bounding box center [986, 173] width 92 height 46
